Goal: Communication & Community: Ask a question

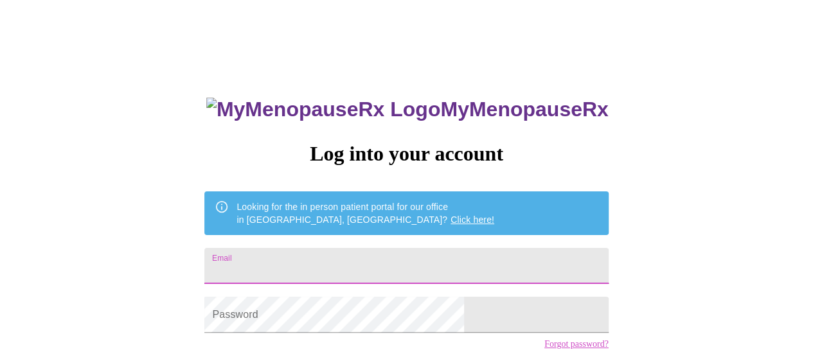
click at [304, 267] on input "Email" at bounding box center [405, 266] width 403 height 36
type input "[EMAIL_ADDRESS][DOMAIN_NAME]"
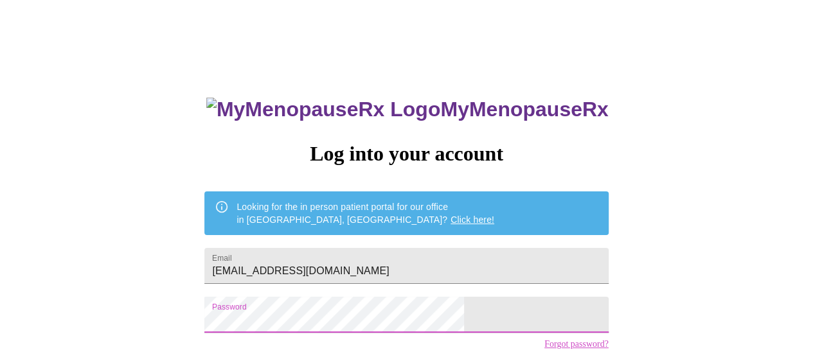
scroll to position [94, 0]
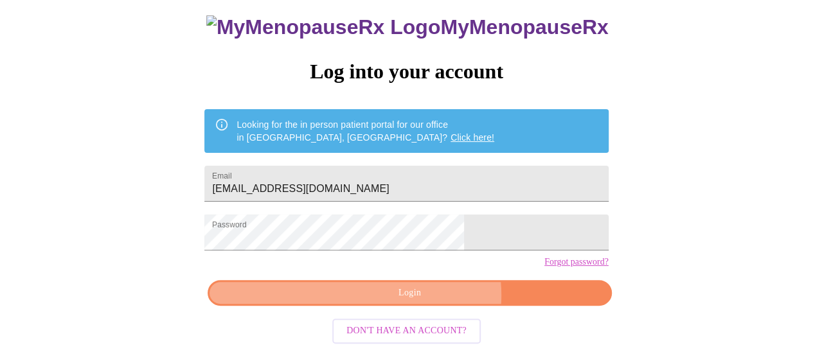
click at [427, 301] on span "Login" at bounding box center [409, 293] width 374 height 16
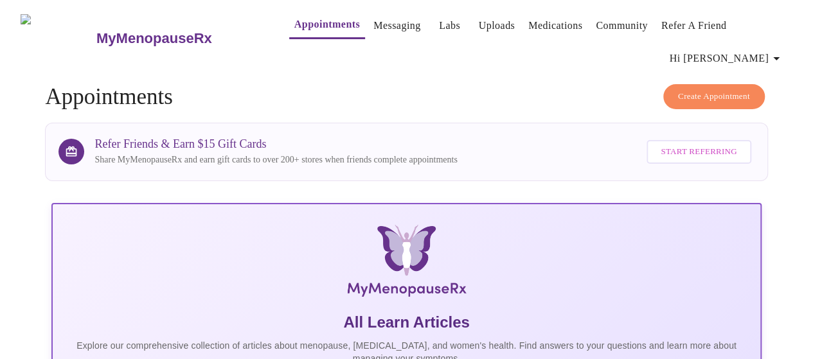
click at [373, 21] on link "Messaging" at bounding box center [396, 26] width 47 height 18
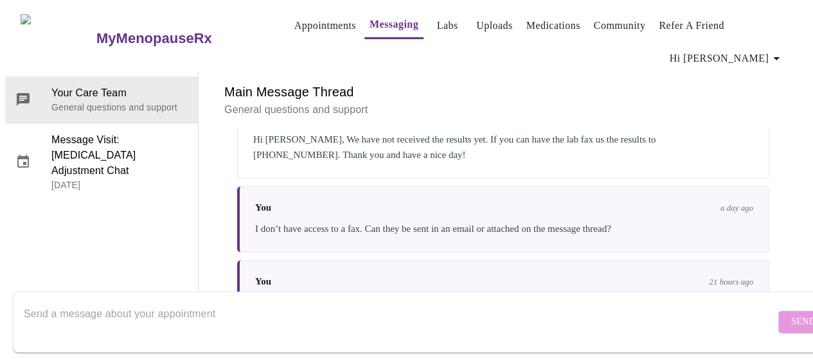
scroll to position [2406, 0]
click at [304, 301] on textarea "Send a message about your appointment" at bounding box center [399, 321] width 751 height 41
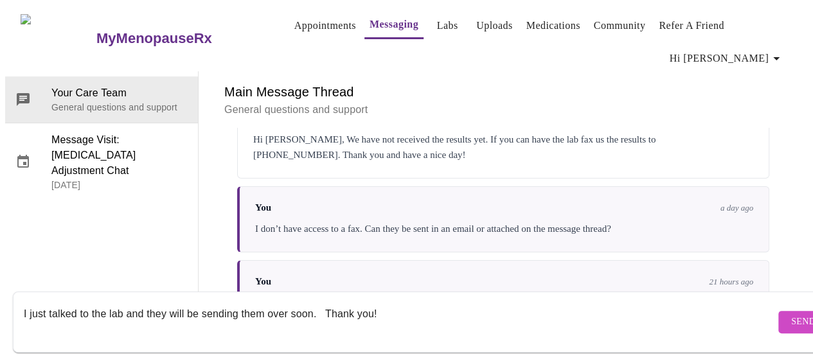
type textarea "I just talked to the lab and they will be sending them over soon. Thank you!"
click at [791, 314] on span "Send" at bounding box center [803, 322] width 24 height 16
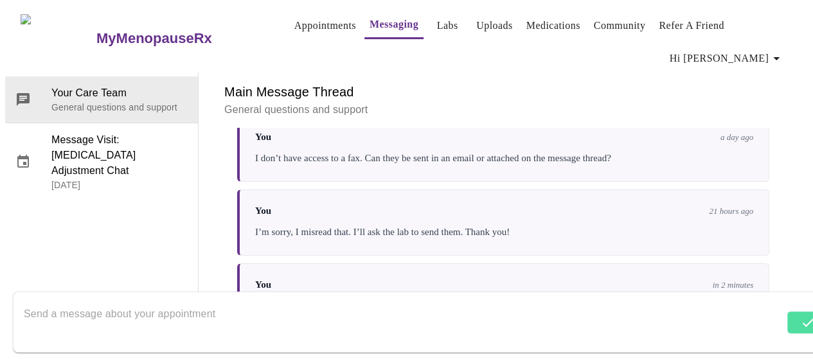
scroll to position [2484, 0]
